Goal: Task Accomplishment & Management: Manage account settings

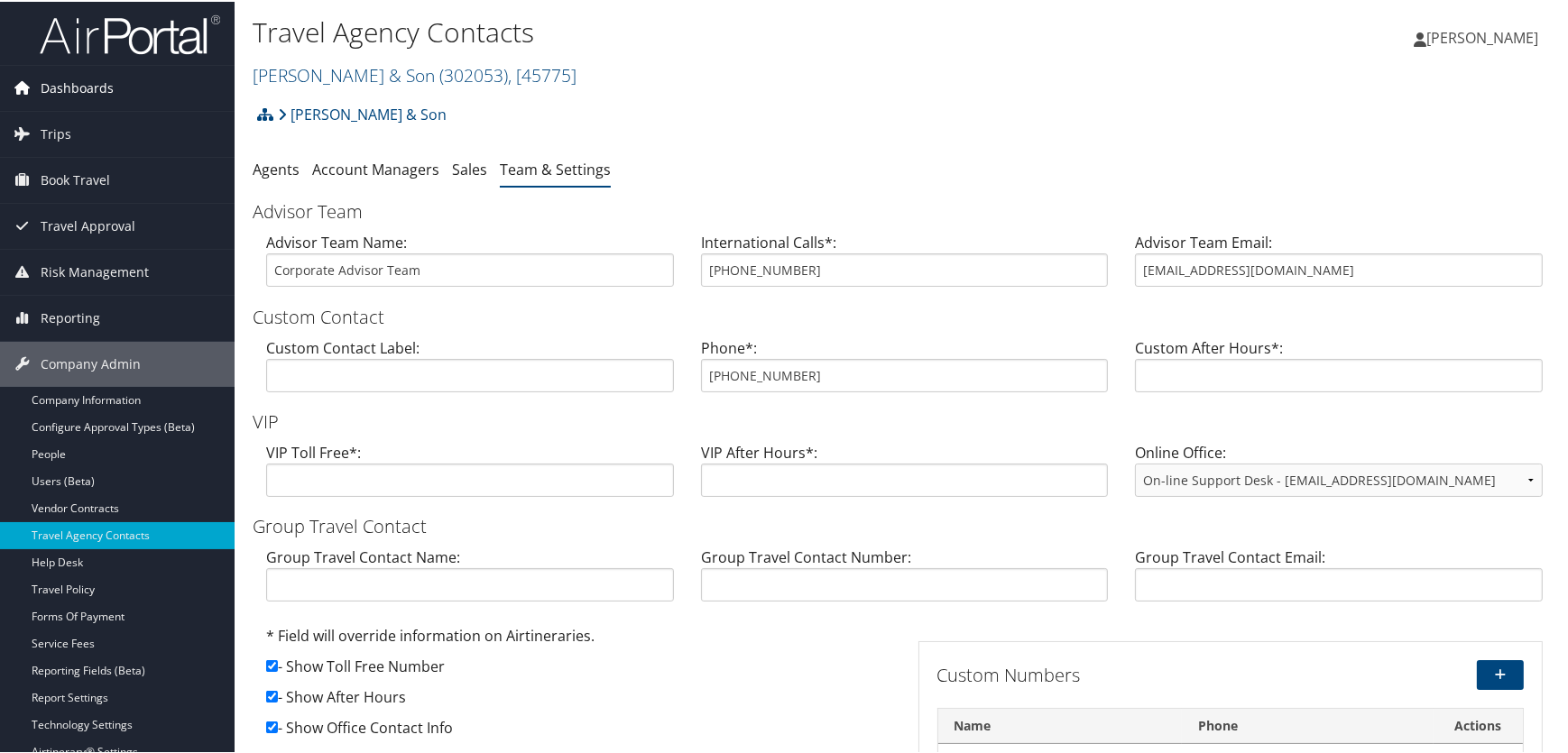
click at [76, 90] on span "Dashboards" at bounding box center [77, 86] width 73 height 45
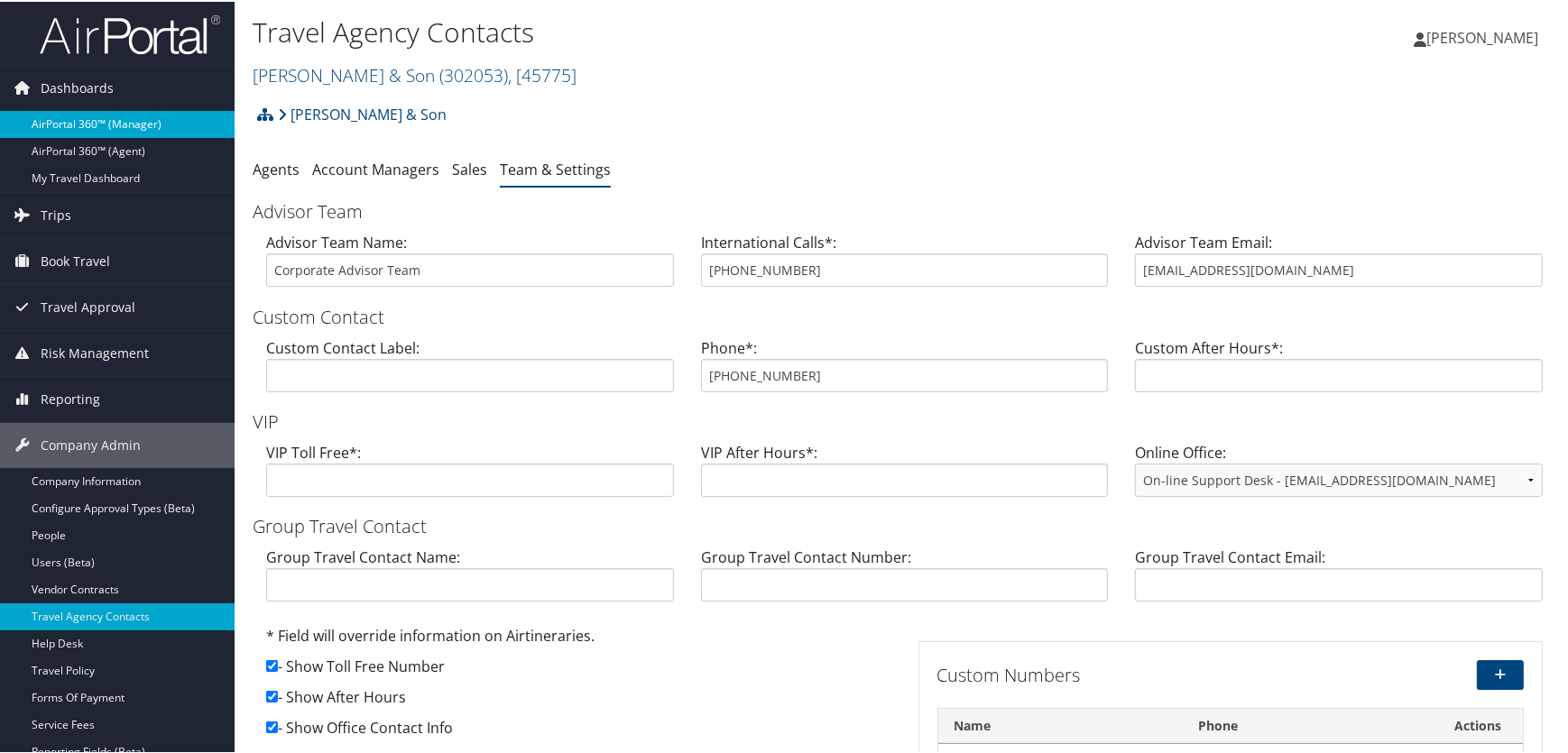
click at [90, 123] on link "AirPortal 360™ (Manager)" at bounding box center [117, 122] width 234 height 27
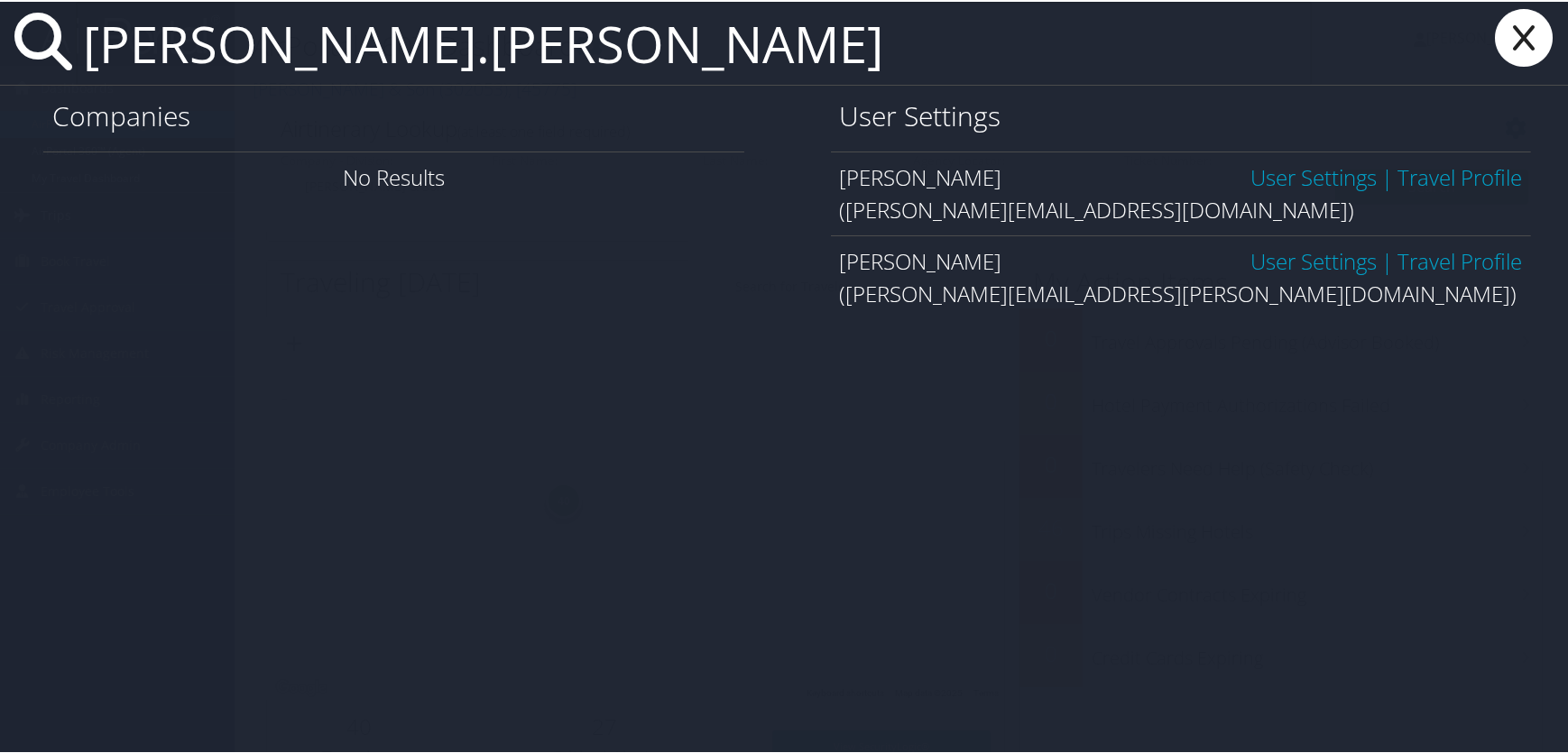
type input "travis.pegg"
click at [1292, 262] on link "User Settings" at bounding box center [1313, 259] width 126 height 30
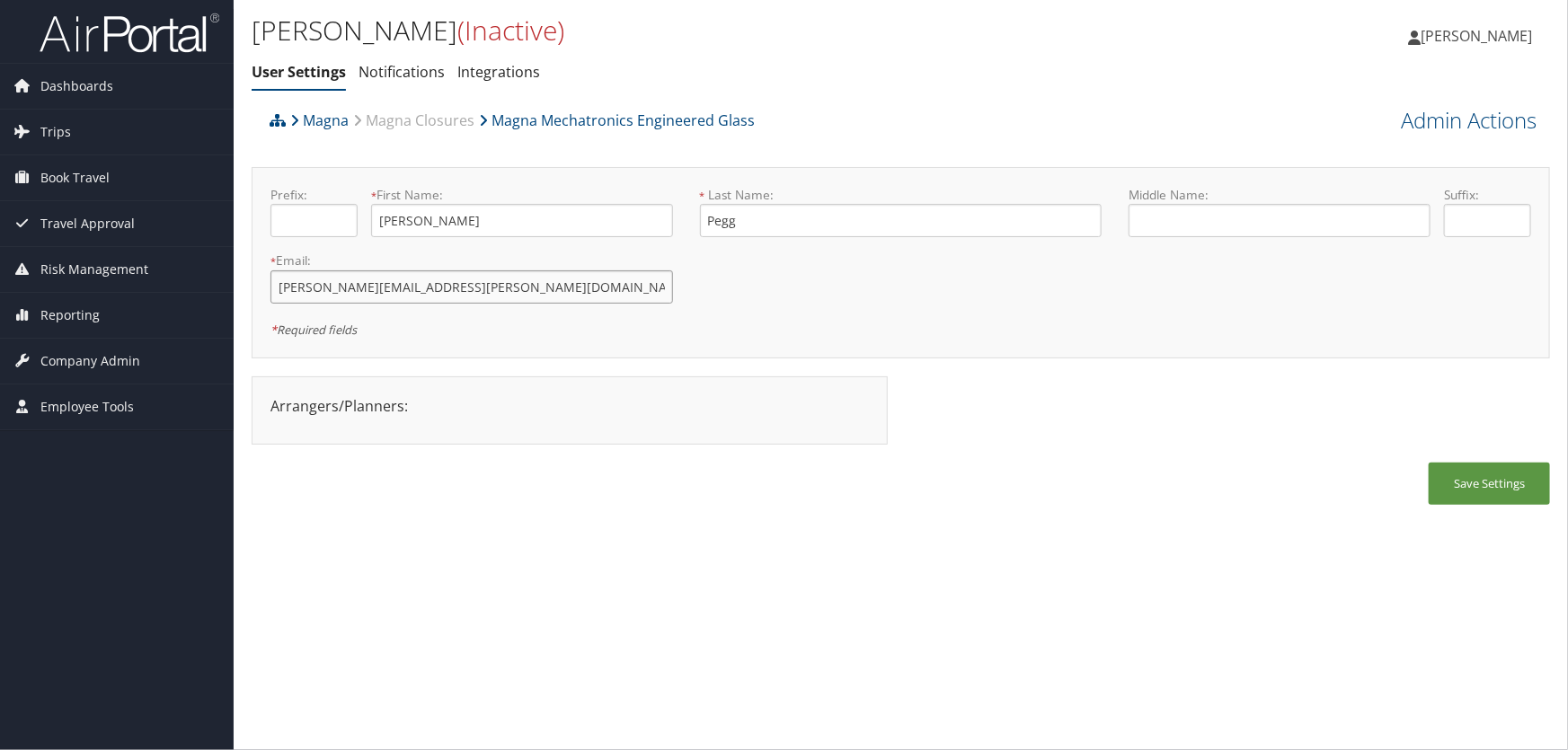
click at [341, 283] on input "travis.pegg@magna.com" at bounding box center [472, 287] width 403 height 33
type input "travis.pegg.delete@magna.com"
click at [1464, 491] on button "Save Settings" at bounding box center [1489, 483] width 121 height 42
click at [1421, 124] on link "Admin Actions" at bounding box center [1469, 119] width 136 height 30
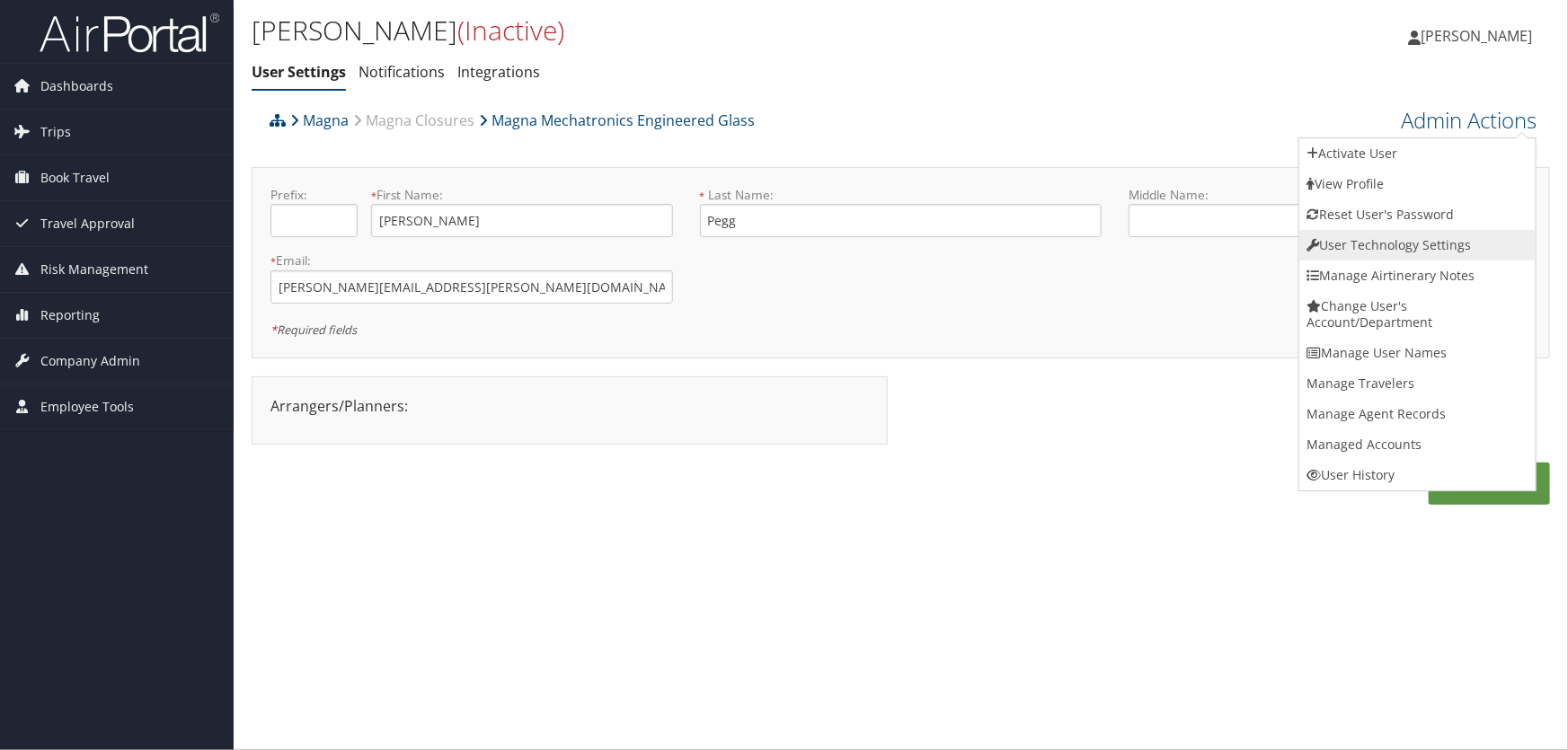
click at [1348, 240] on link "User Technology Settings" at bounding box center [1417, 244] width 236 height 30
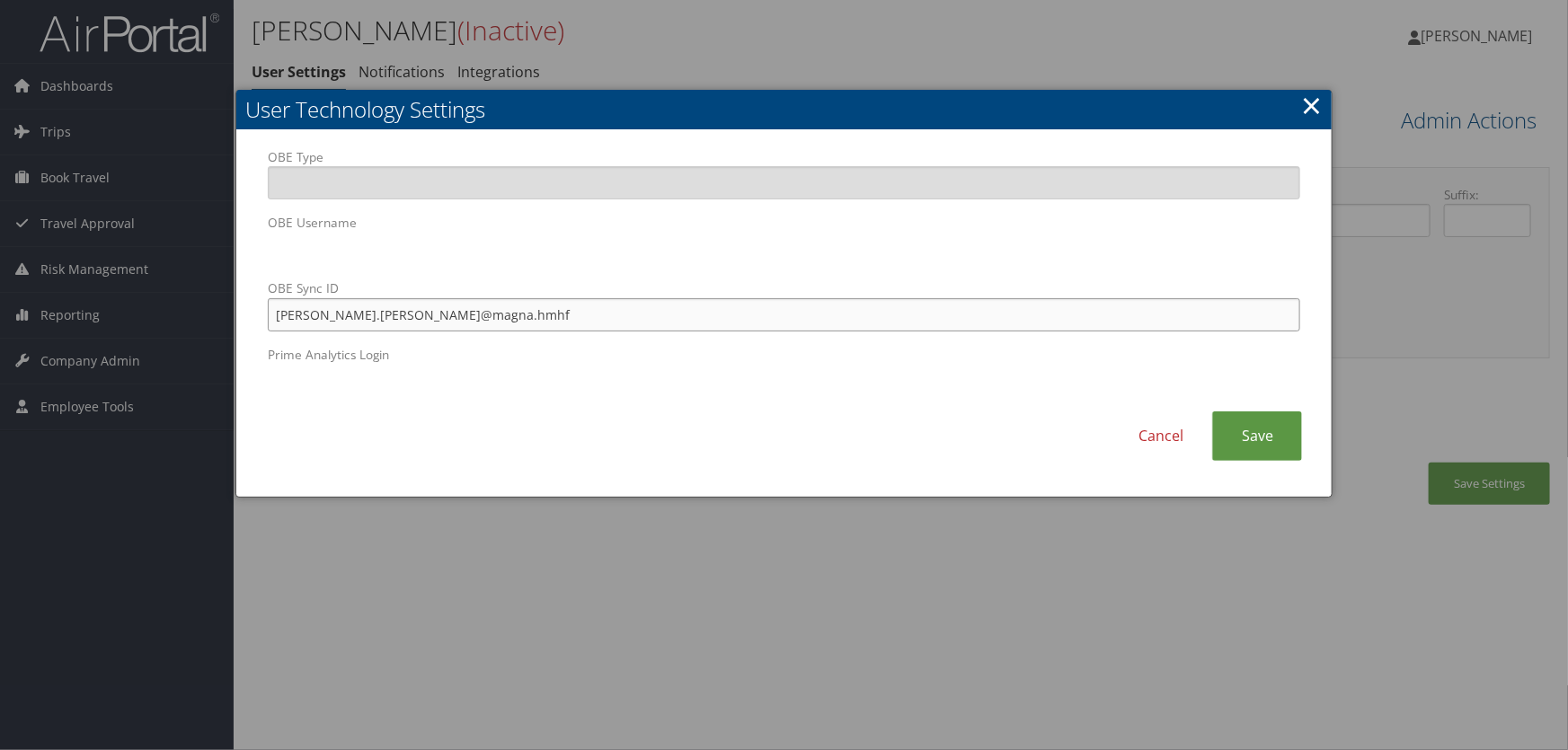
click at [339, 314] on input "travis.pegg@magna.hmhf" at bounding box center [784, 315] width 1033 height 33
type input "travis.pegg.delete@magna.hmhf"
click at [1257, 433] on link "Save" at bounding box center [1257, 437] width 90 height 50
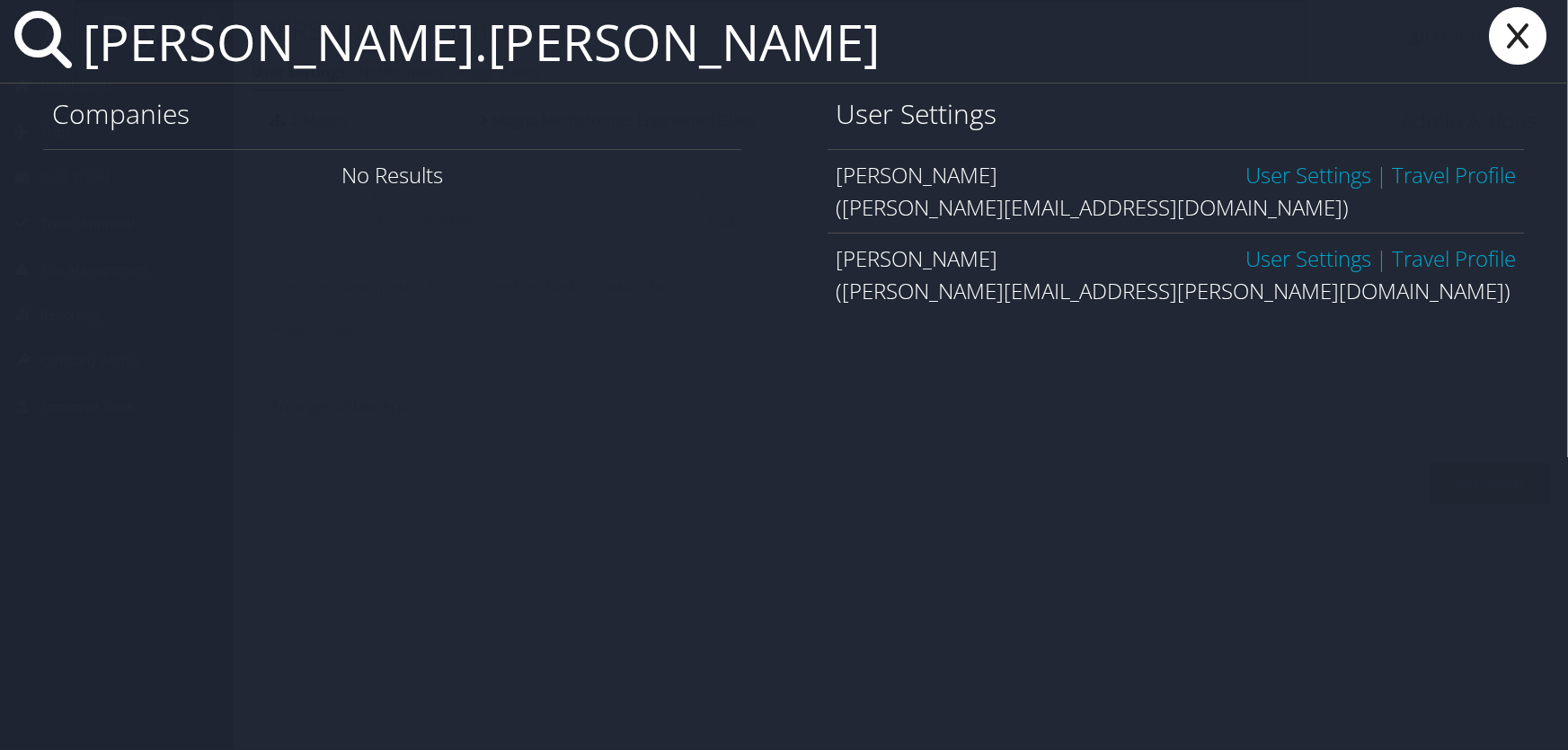
type input "travis.pegg"
click at [1274, 173] on link "User Settings" at bounding box center [1308, 175] width 126 height 29
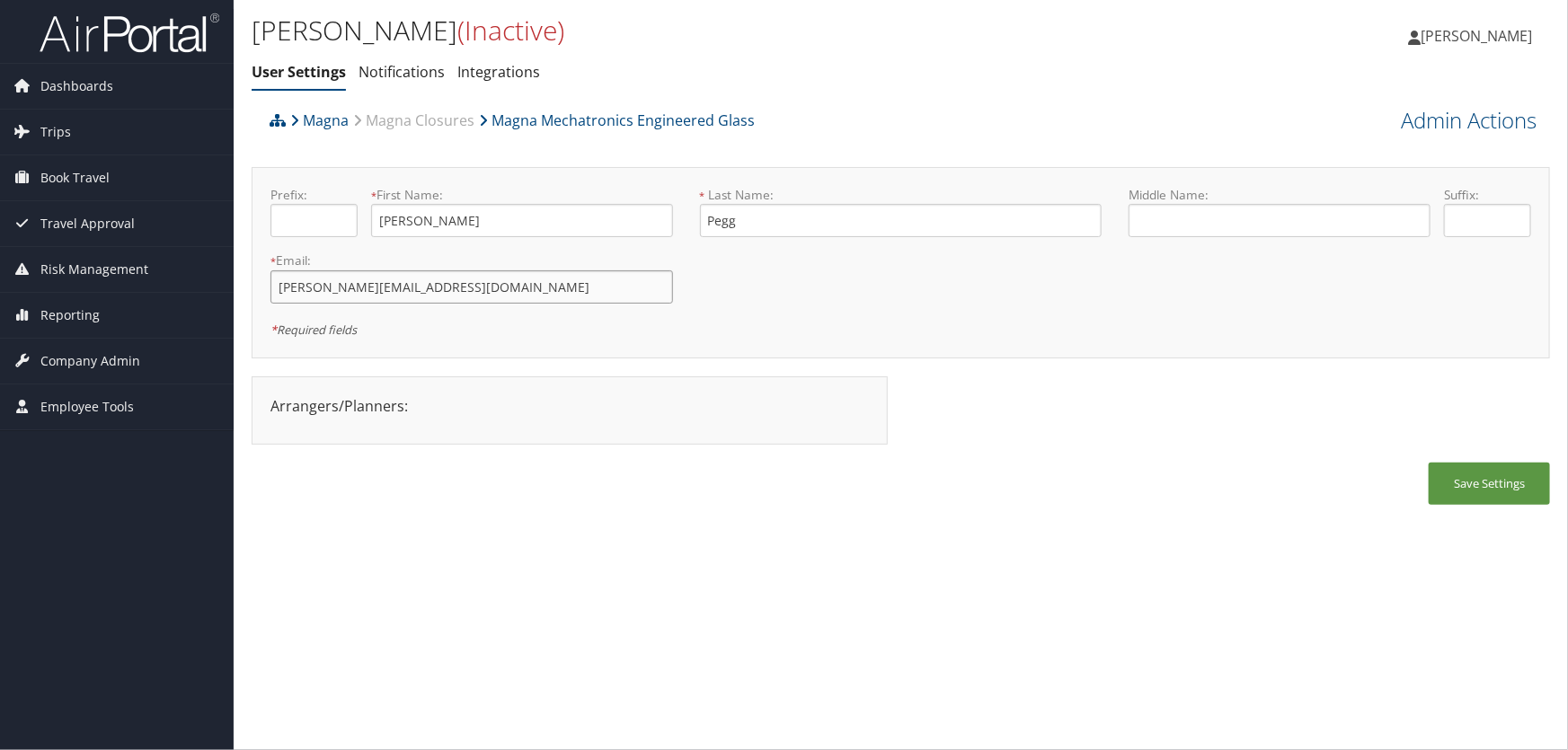
click at [348, 286] on input "travis.pegg1@magna.com" at bounding box center [472, 287] width 403 height 33
type input "travis.pegg@magna.com"
click at [1484, 488] on button "Save Settings" at bounding box center [1489, 483] width 121 height 42
click at [1467, 122] on link "Admin Actions" at bounding box center [1469, 119] width 136 height 30
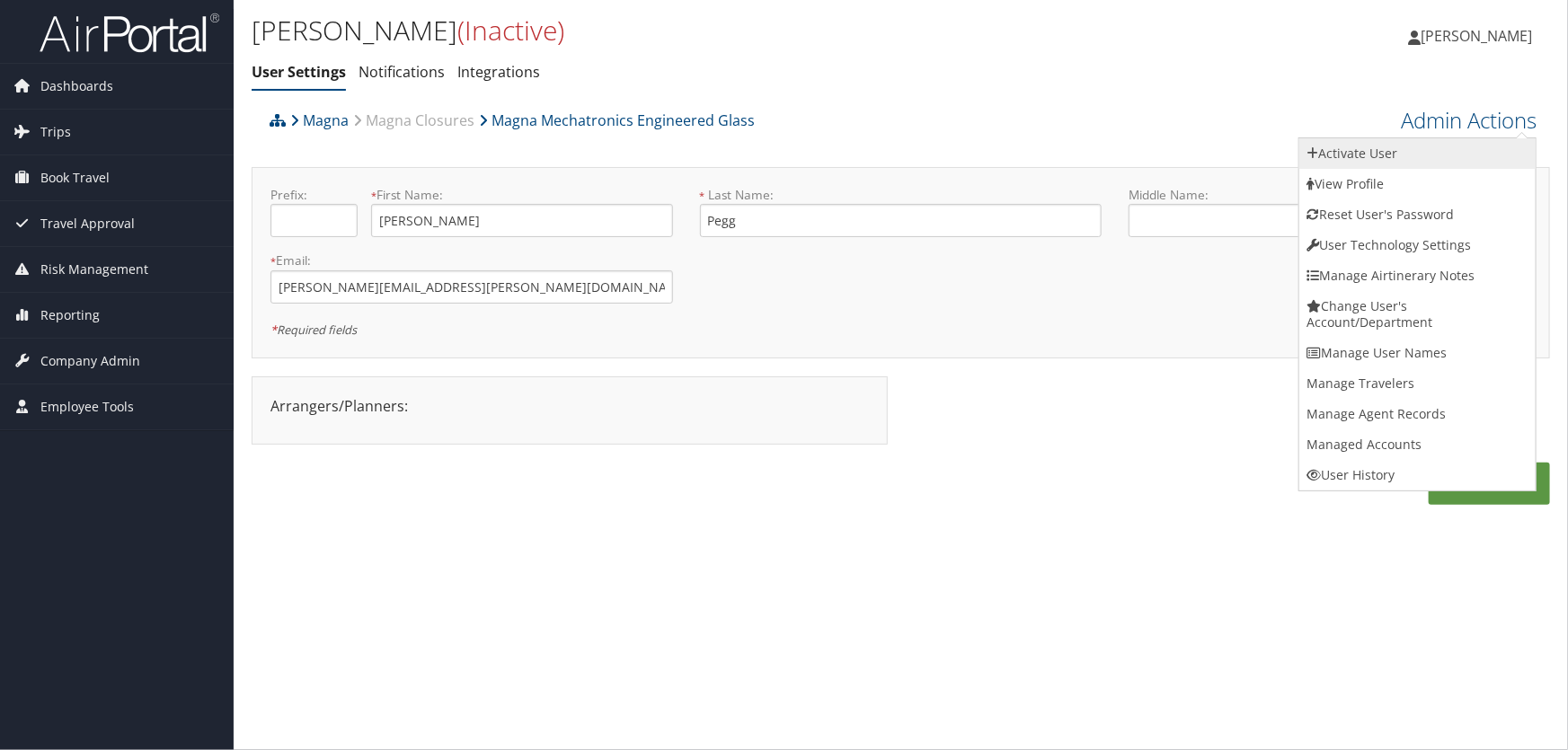
click at [1364, 155] on link "Activate User" at bounding box center [1417, 153] width 236 height 30
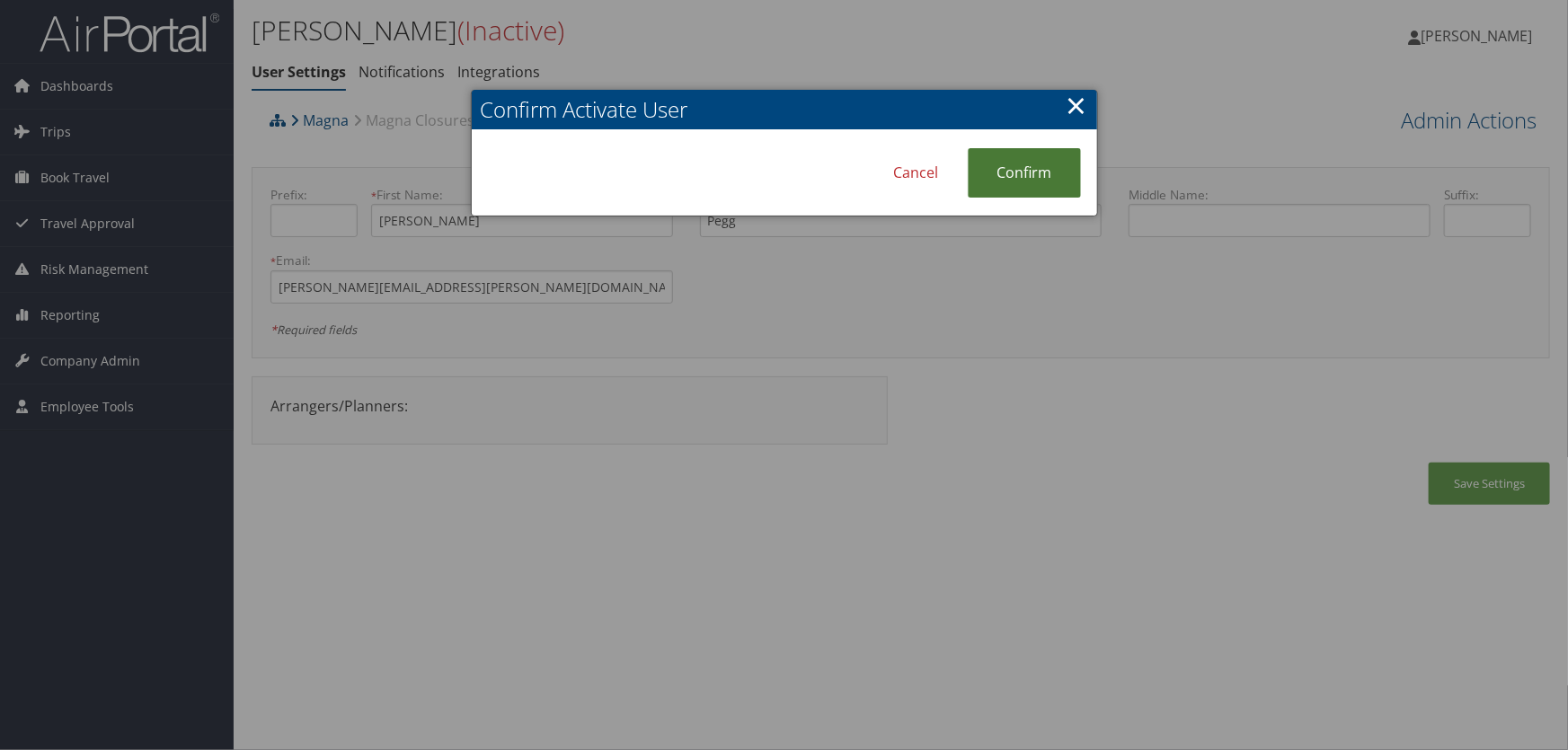
click at [1028, 165] on link "Confirm" at bounding box center [1024, 173] width 113 height 50
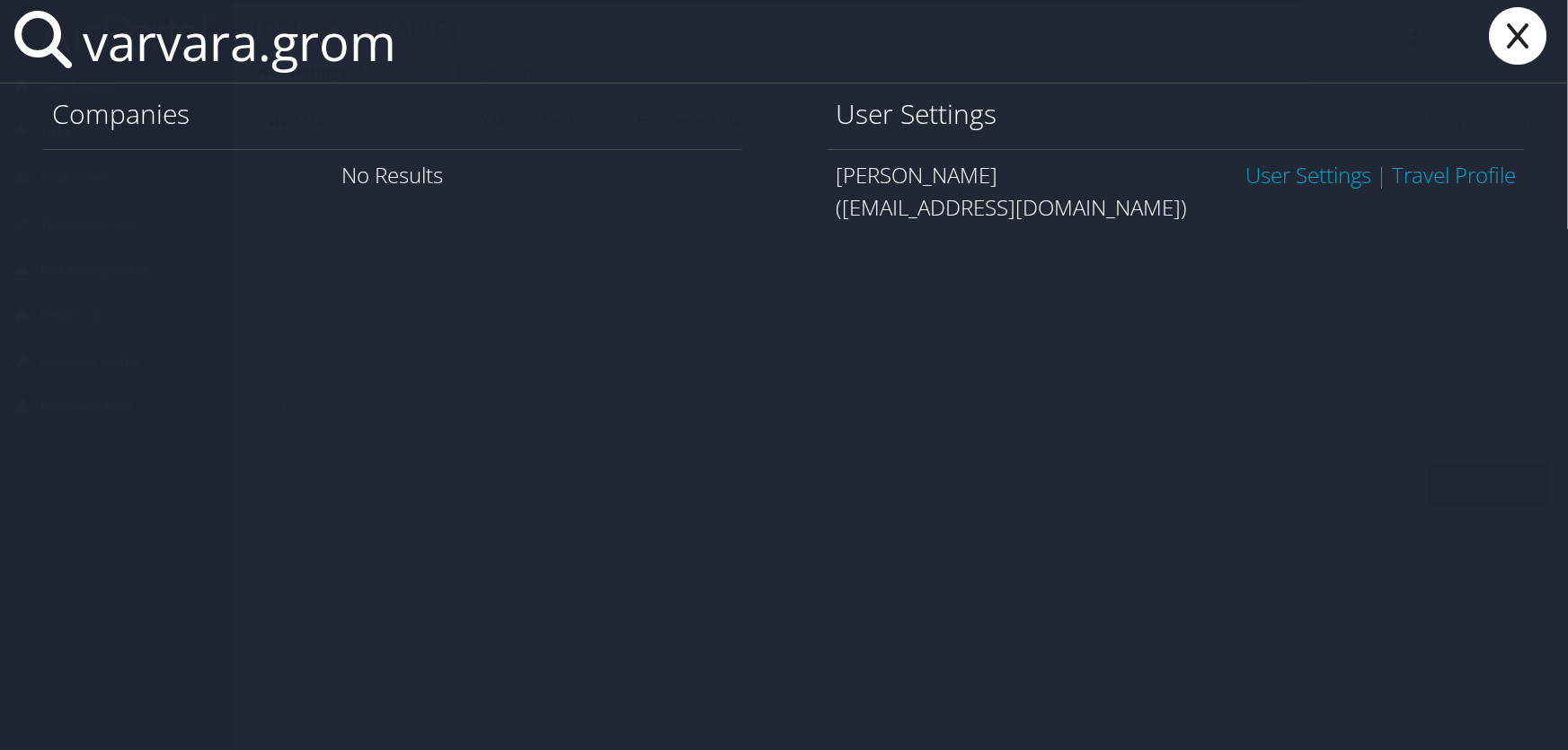
type input "varvara.grom"
click at [1317, 176] on link "User Settings" at bounding box center [1308, 175] width 126 height 29
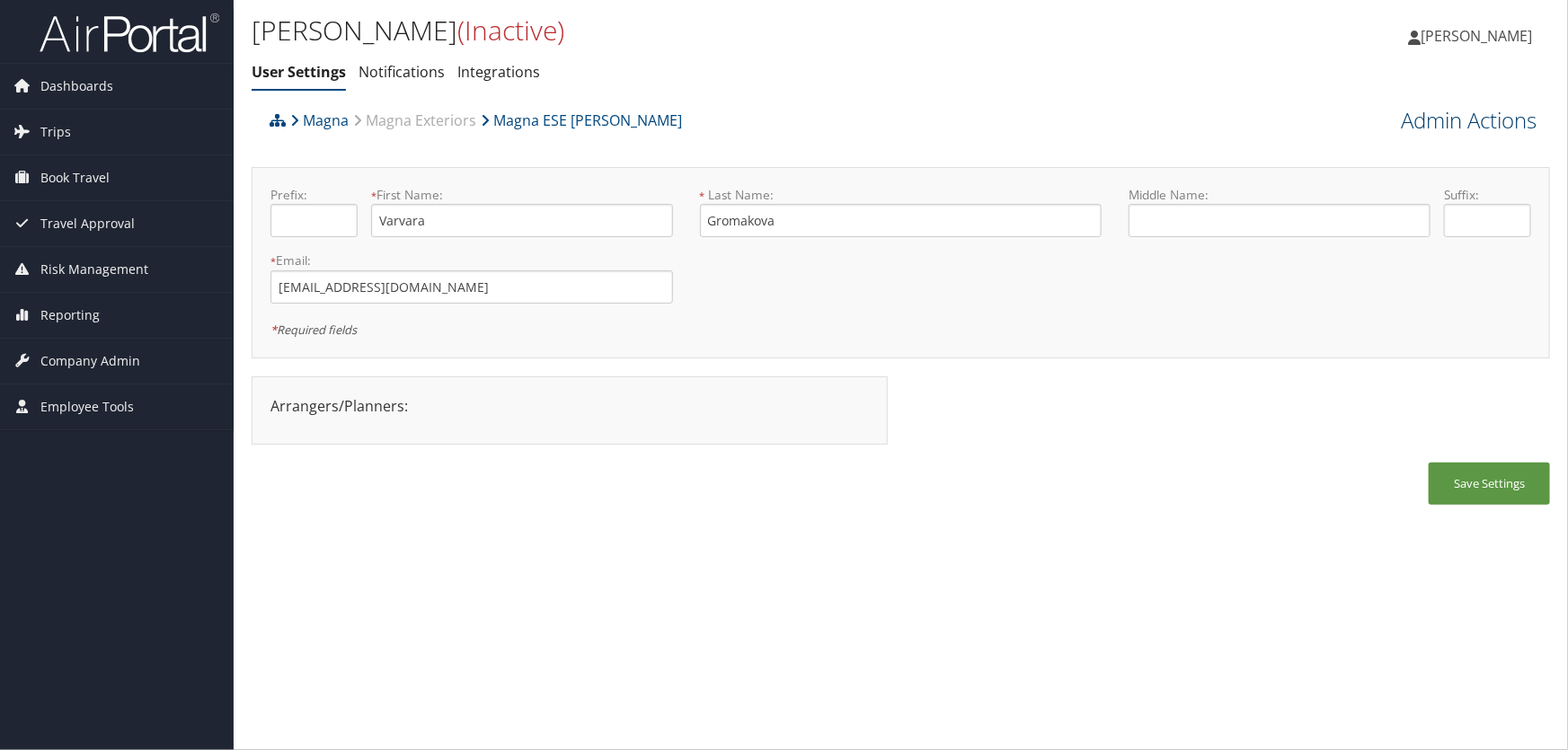
click at [1446, 121] on link "Admin Actions" at bounding box center [1469, 119] width 136 height 30
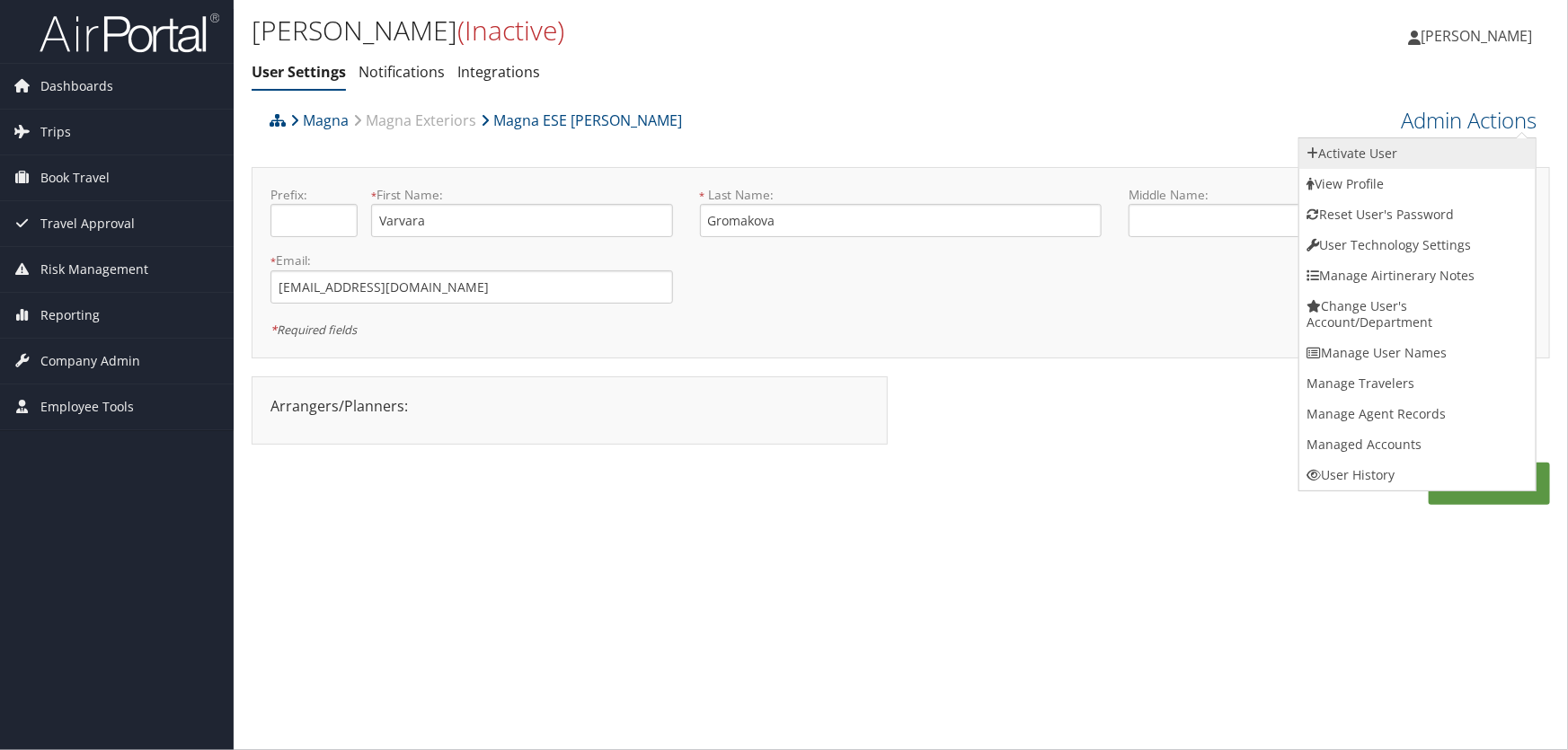
click at [1351, 146] on link "Activate User" at bounding box center [1417, 153] width 236 height 30
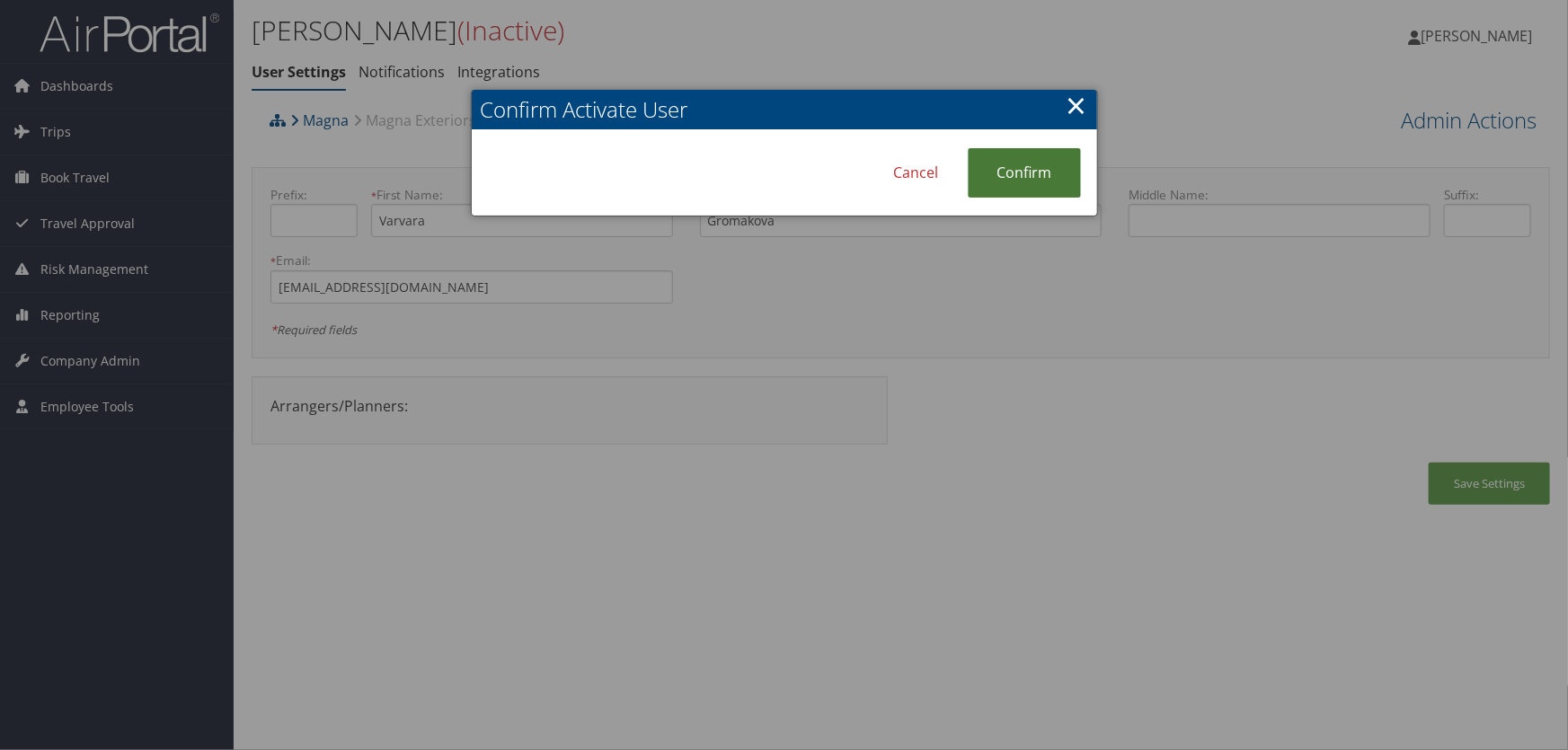
click at [1033, 167] on link "Confirm" at bounding box center [1024, 173] width 113 height 50
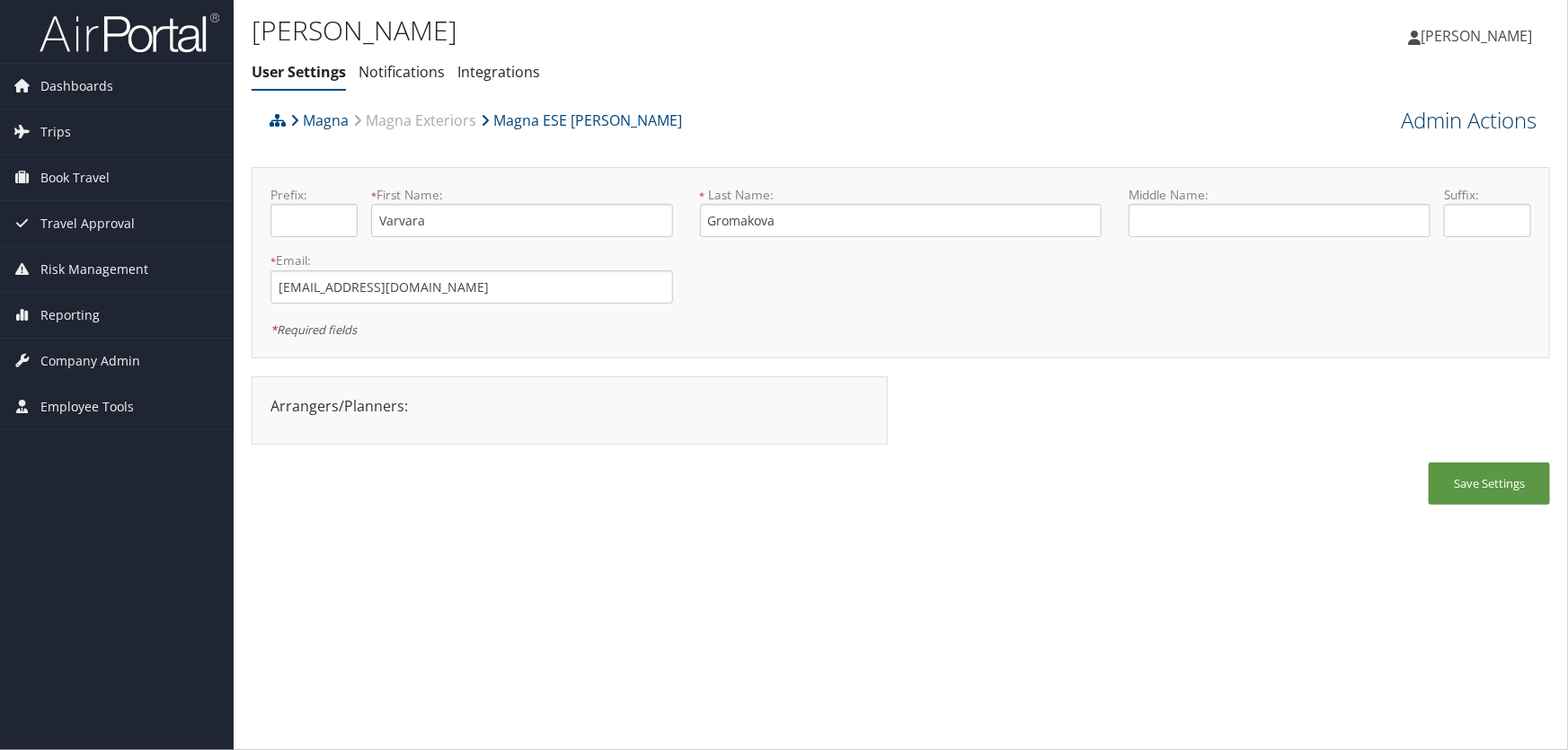
click at [1421, 119] on link "Admin Actions" at bounding box center [1469, 119] width 136 height 30
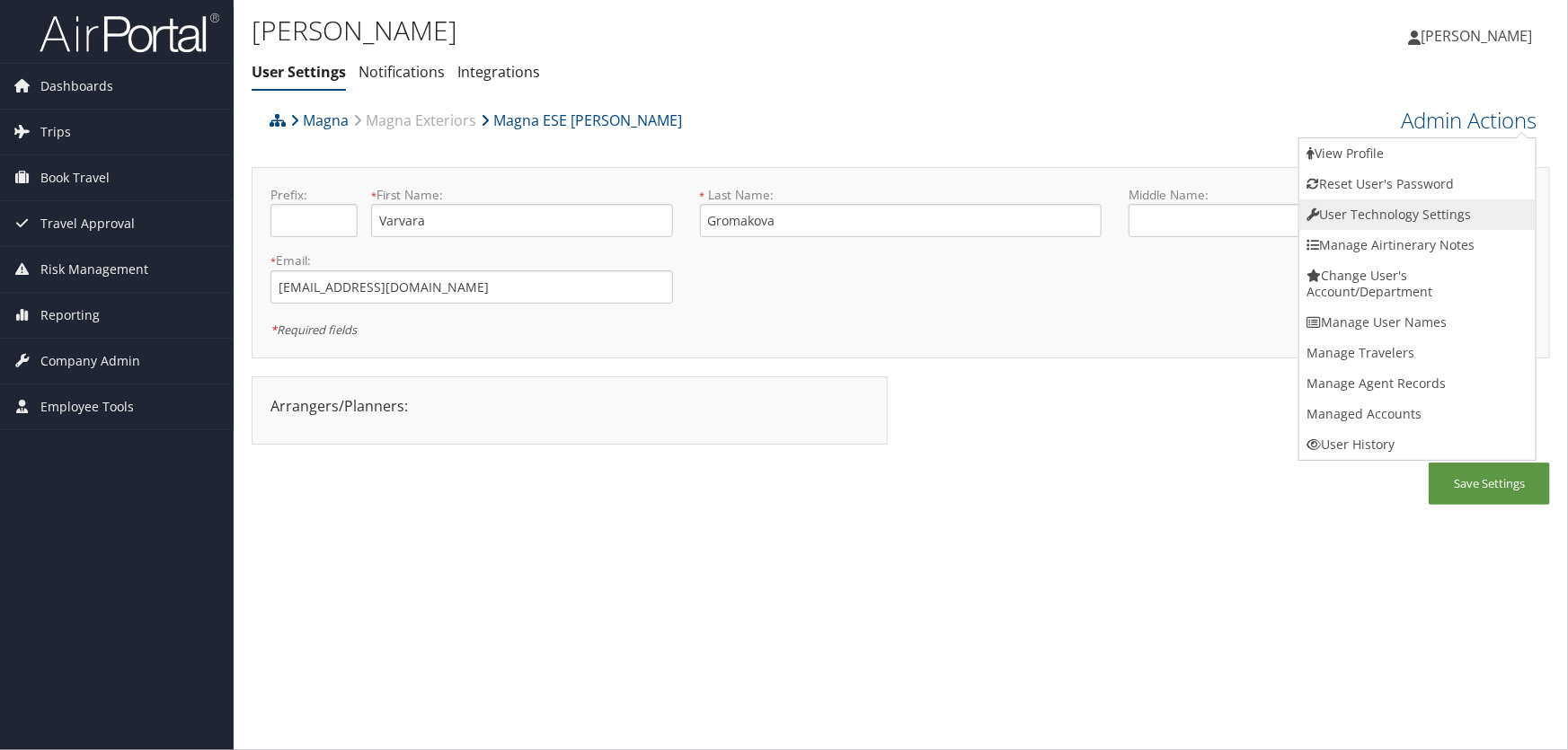
click at [1364, 210] on link "User Technology Settings" at bounding box center [1417, 214] width 236 height 30
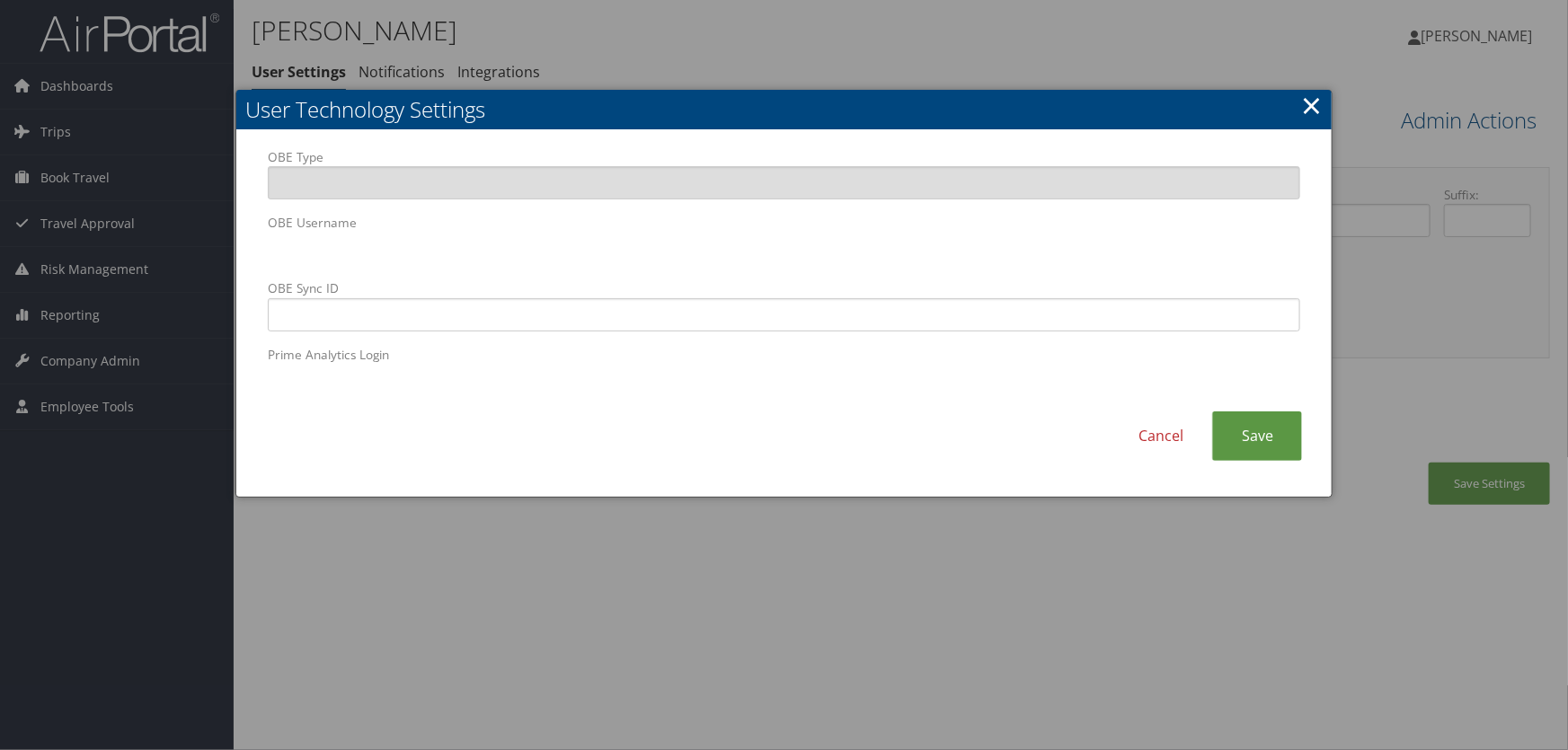
click at [72, 228] on body "Menu Dashboards ► AirPortal 360™ (Manager) AirPortal 360™ (Agent) My Travel Das…" at bounding box center [784, 375] width 1568 height 750
click at [637, 320] on input "OBE Sync ID" at bounding box center [784, 315] width 1033 height 33
paste input "varvara.gromakova@magna.hmhf"
type input "varvara.gromakova@magna.hmhf"
drag, startPoint x: 1258, startPoint y: 431, endPoint x: 1266, endPoint y: 418, distance: 15.3
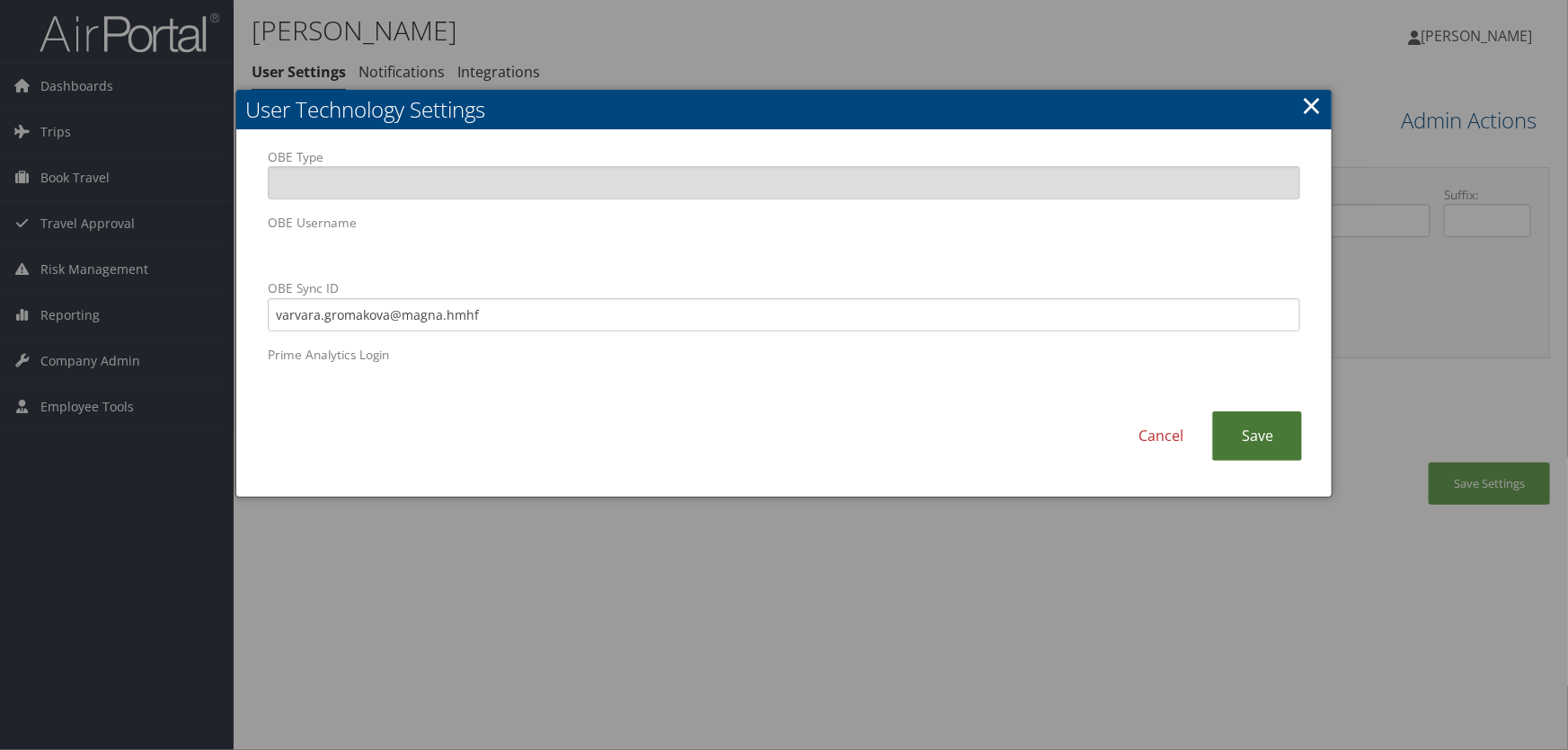
click at [1257, 431] on link "Save" at bounding box center [1257, 437] width 90 height 50
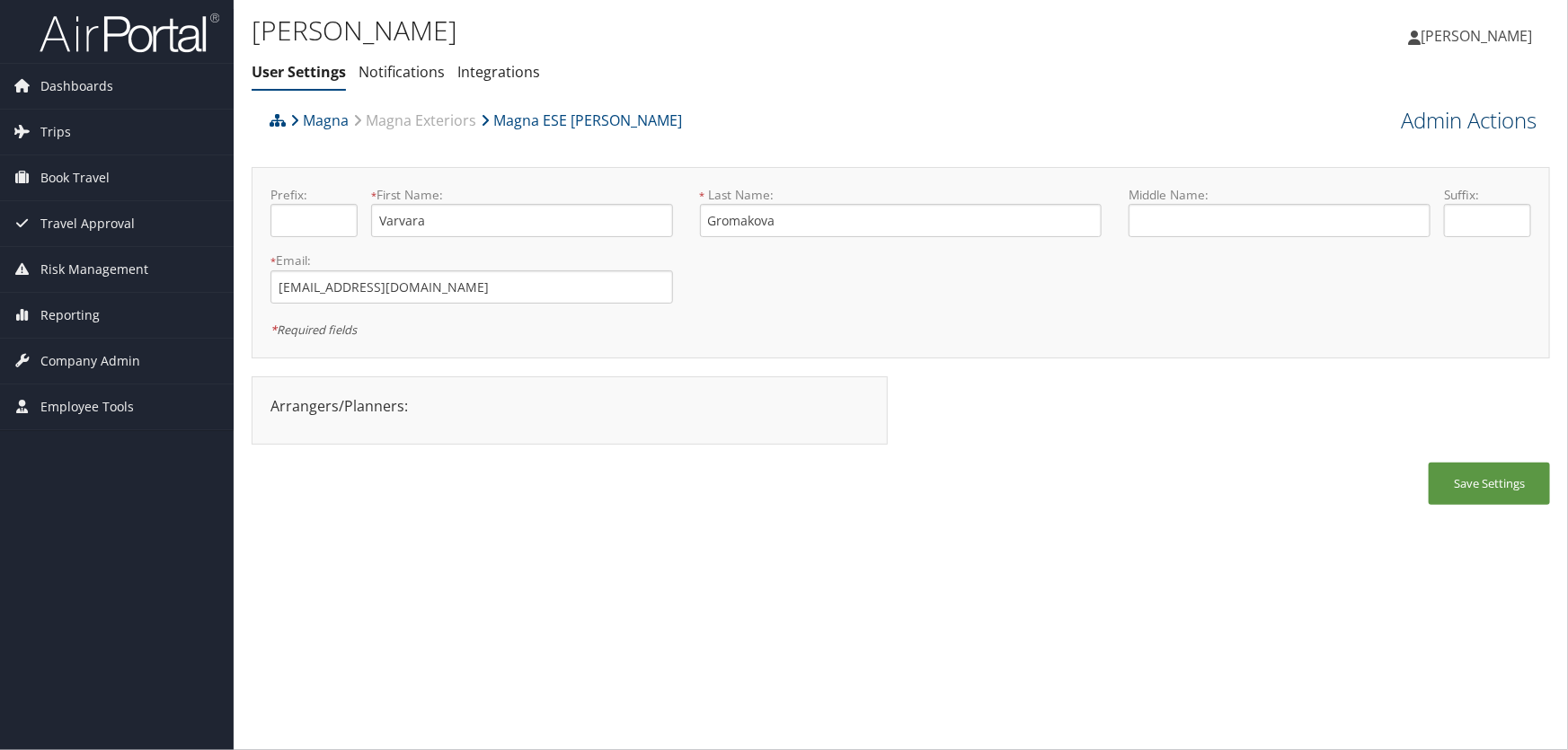
click at [1426, 119] on link "Admin Actions" at bounding box center [1469, 119] width 136 height 30
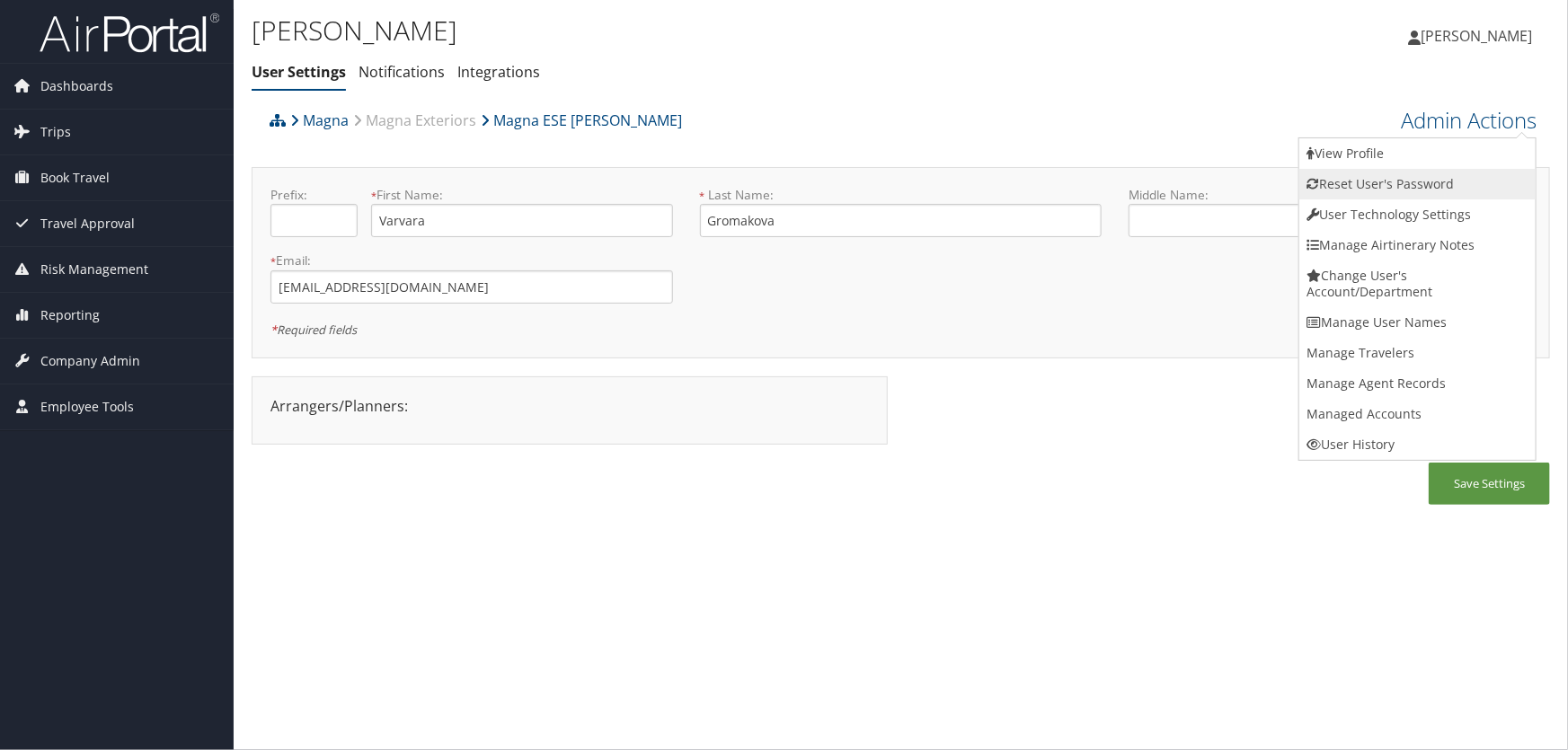
click at [1353, 180] on link "Reset User's Password" at bounding box center [1417, 184] width 236 height 30
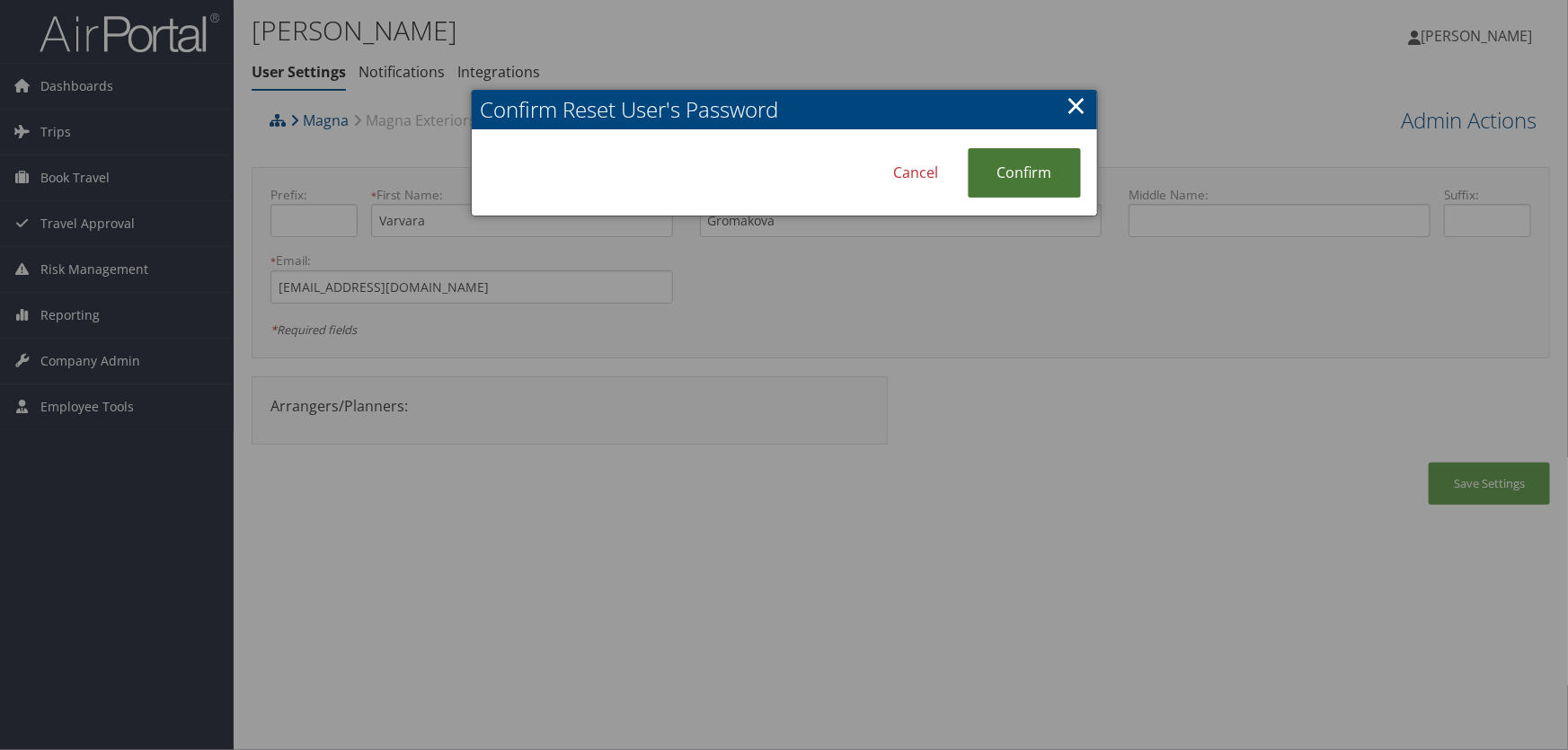
click at [1023, 170] on link "Confirm" at bounding box center [1024, 173] width 113 height 50
